Goal: Submit feedback/report problem

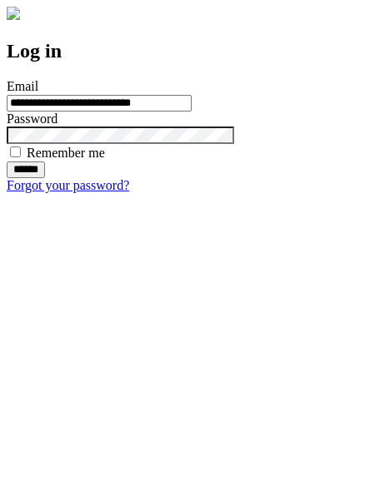
type input "**********"
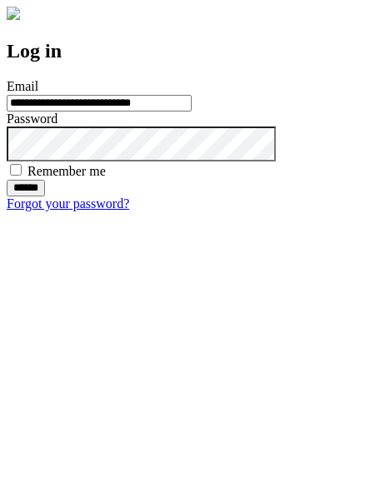
click at [45, 196] on input "******" at bounding box center [26, 188] width 38 height 17
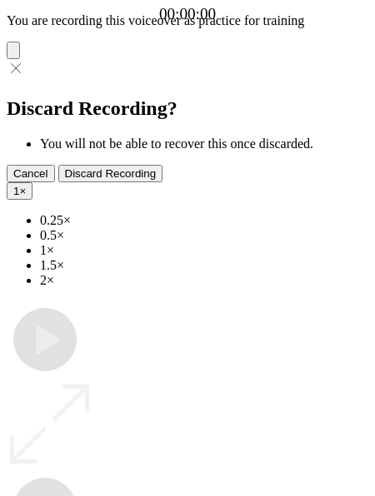
type input "**********"
